Goal: Check status: Check status

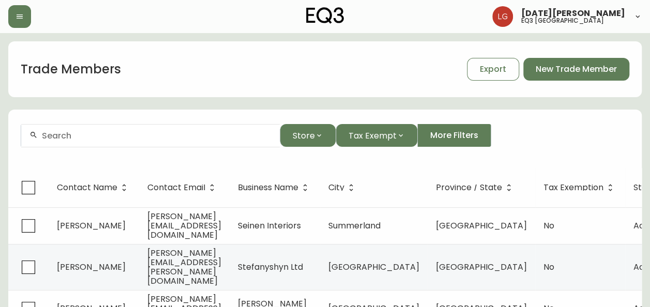
click at [79, 130] on div at bounding box center [150, 135] width 259 height 23
click at [90, 140] on input "text" at bounding box center [157, 136] width 230 height 10
click at [107, 140] on input "text" at bounding box center [157, 136] width 230 height 10
paste input "[PERSON_NAME]"
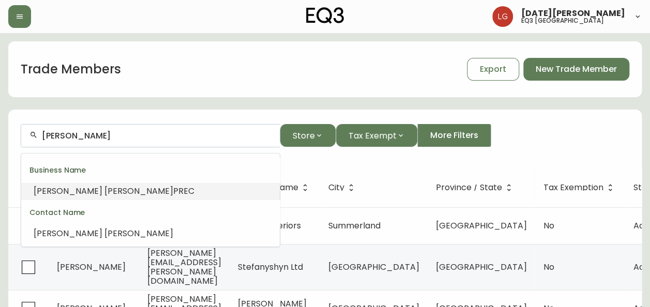
click at [173, 190] on span "PREC" at bounding box center [183, 191] width 21 height 12
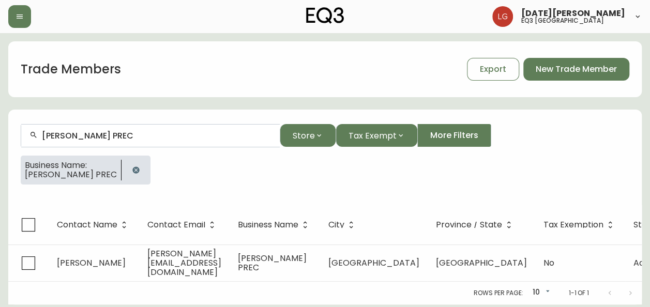
scroll to position [4, 0]
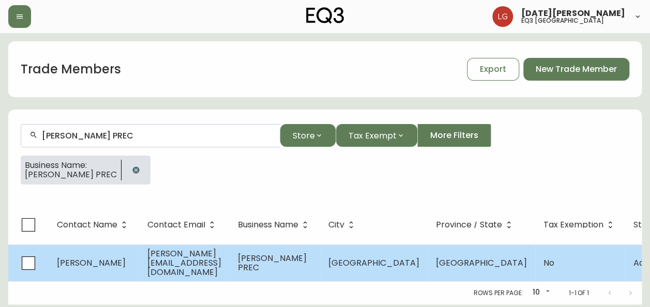
type input "[PERSON_NAME] PREC"
click at [203, 265] on td "[PERSON_NAME][EMAIL_ADDRESS][DOMAIN_NAME]" at bounding box center [184, 263] width 90 height 37
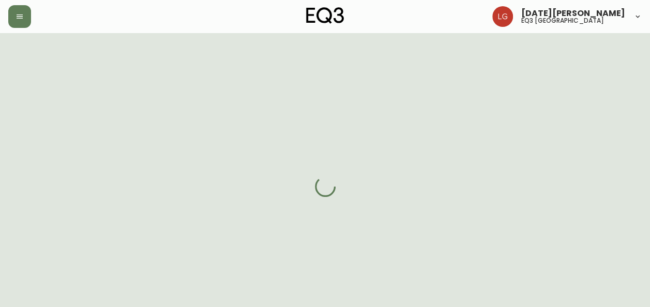
select select "BC"
select select "CA"
select select "CA_EN"
select select "Other"
select select "Real Estate Agent"
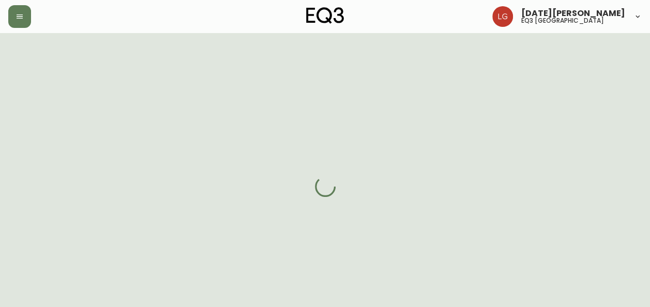
select select "false"
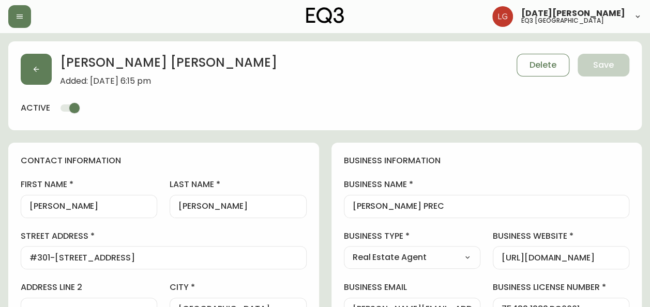
type input "EQ3 [GEOGRAPHIC_DATA]"
select select "cjw10z96p001r6gs00juufhhe"
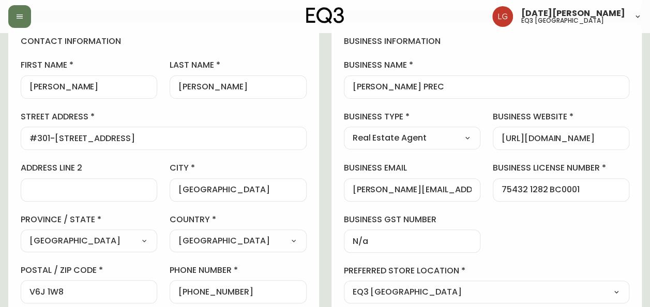
scroll to position [103, 0]
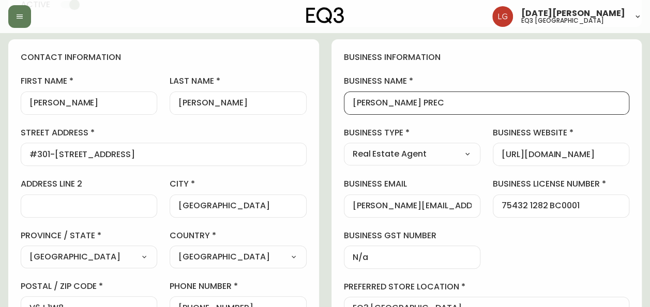
drag, startPoint x: 436, startPoint y: 103, endPoint x: 336, endPoint y: 84, distance: 102.1
click at [336, 84] on div "business information business name [PERSON_NAME] PREC business type Real Estate…" at bounding box center [486, 211] width 311 height 344
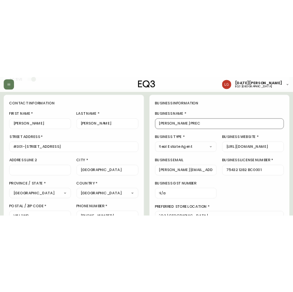
scroll to position [95, 0]
